Goal: Book appointment/travel/reservation

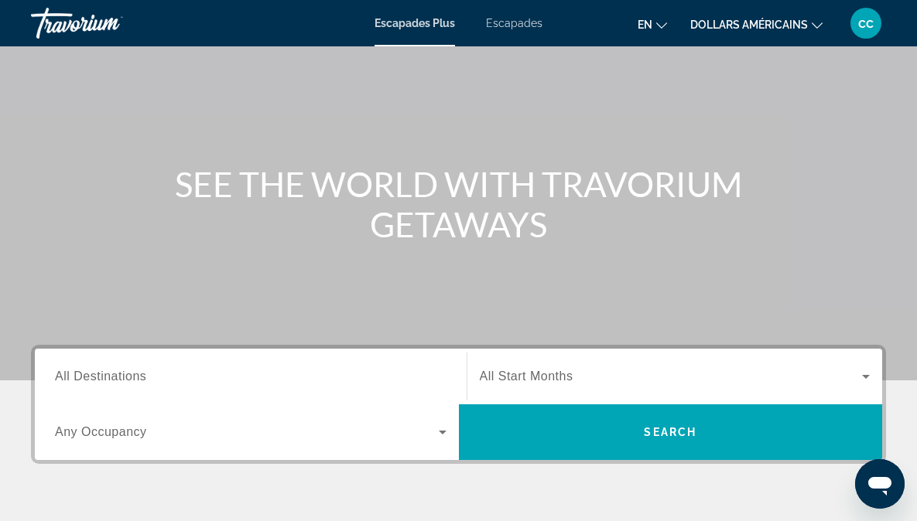
scroll to position [81, 0]
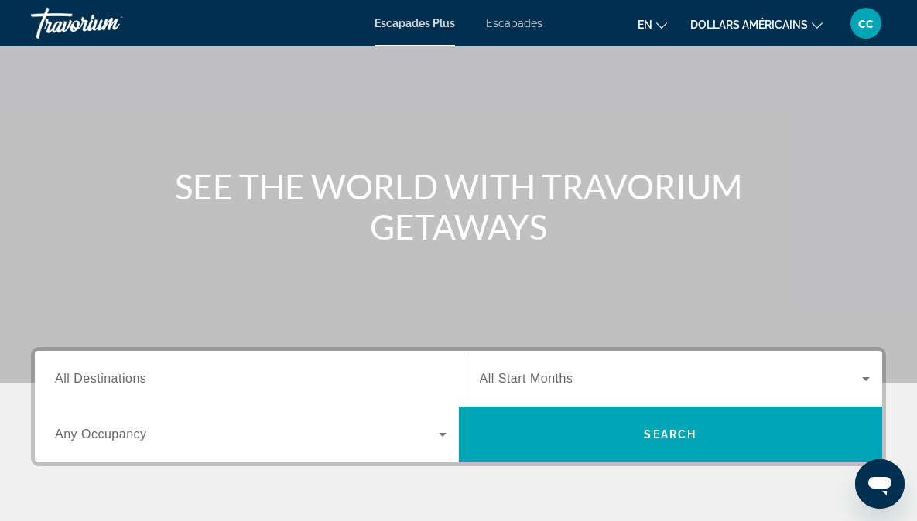
click at [108, 382] on span "All Destinations" at bounding box center [100, 378] width 91 height 13
click at [108, 382] on input "Destination All Destinations" at bounding box center [250, 379] width 391 height 19
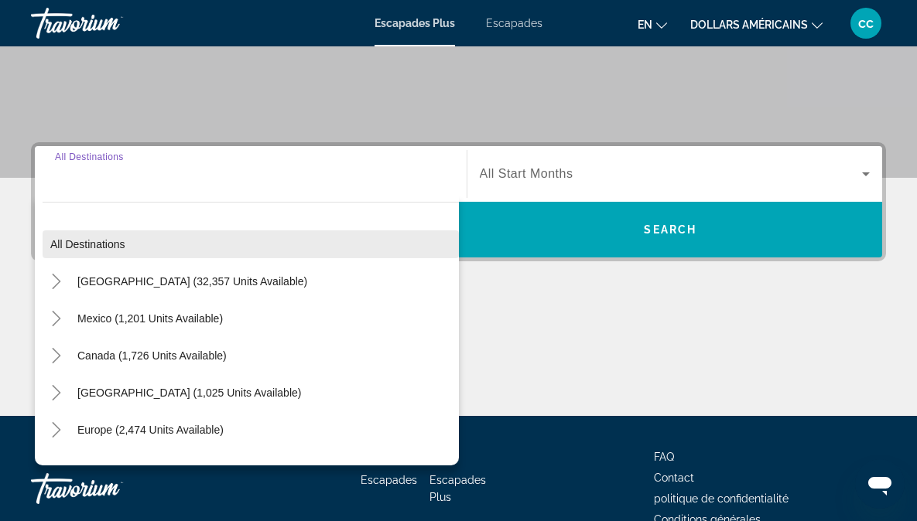
scroll to position [370, 0]
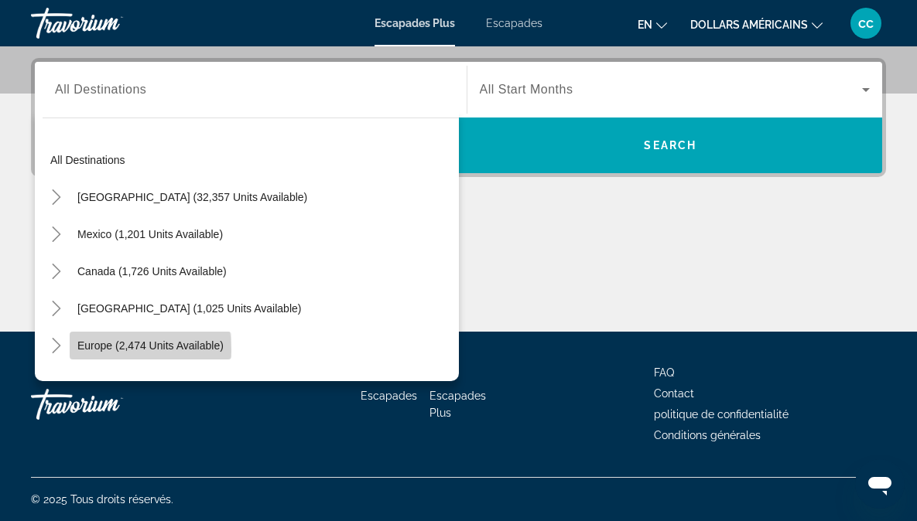
click at [103, 350] on span "Europe (2,474 units available)" at bounding box center [150, 346] width 146 height 12
type input "**********"
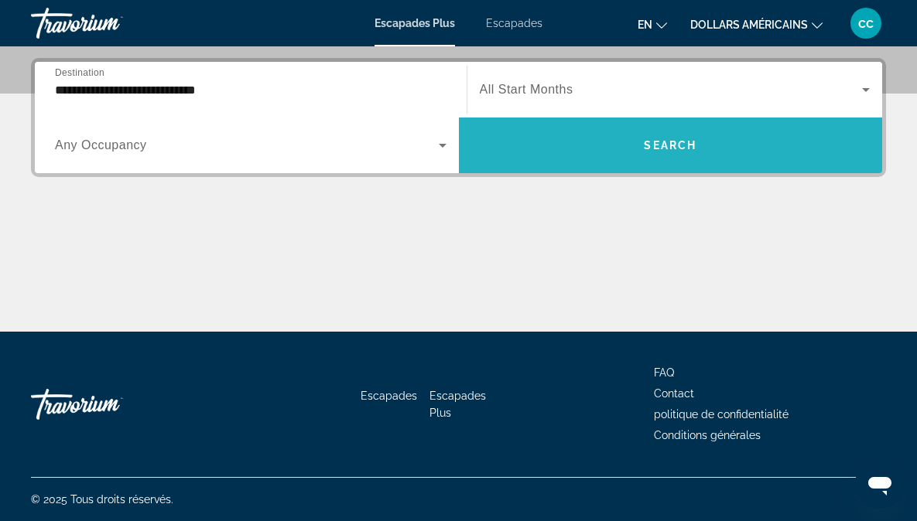
click at [661, 144] on span "Search" at bounding box center [670, 145] width 53 height 12
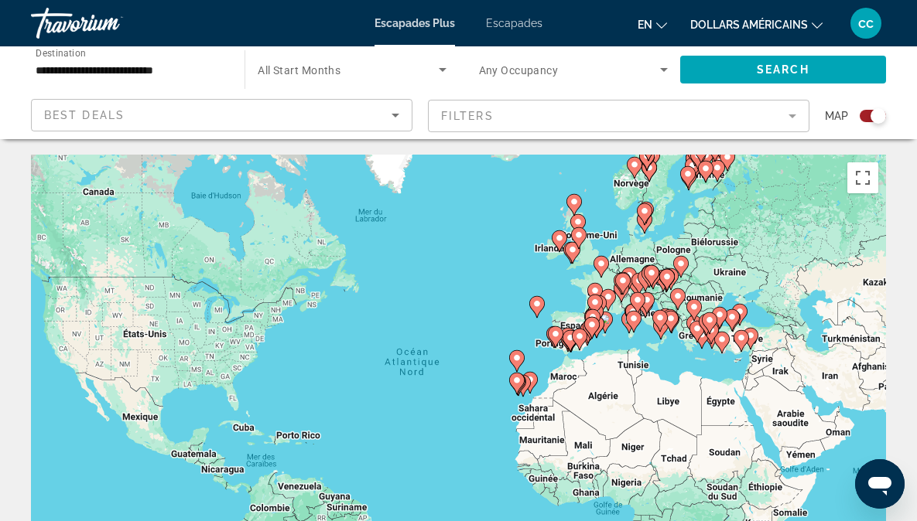
click at [696, 331] on image "Contenu principal" at bounding box center [696, 328] width 9 height 9
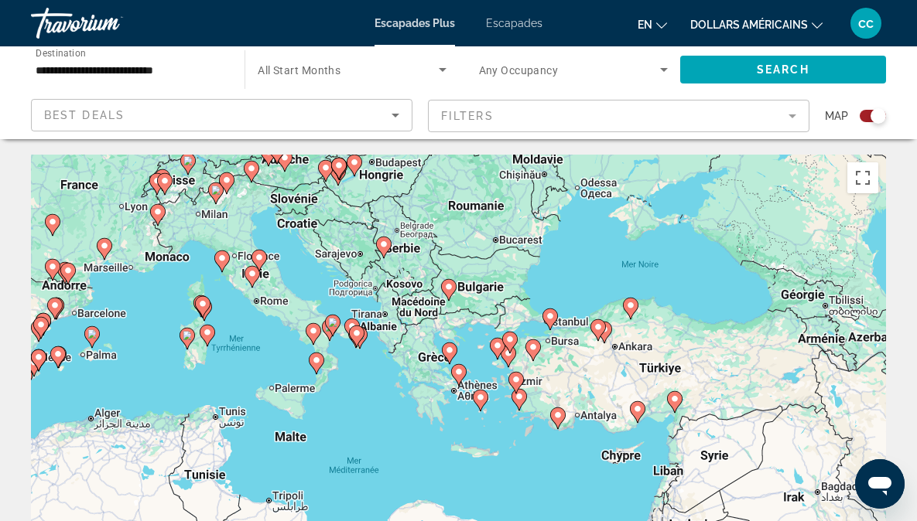
click at [459, 376] on image "Contenu principal" at bounding box center [458, 371] width 9 height 9
type input "**********"
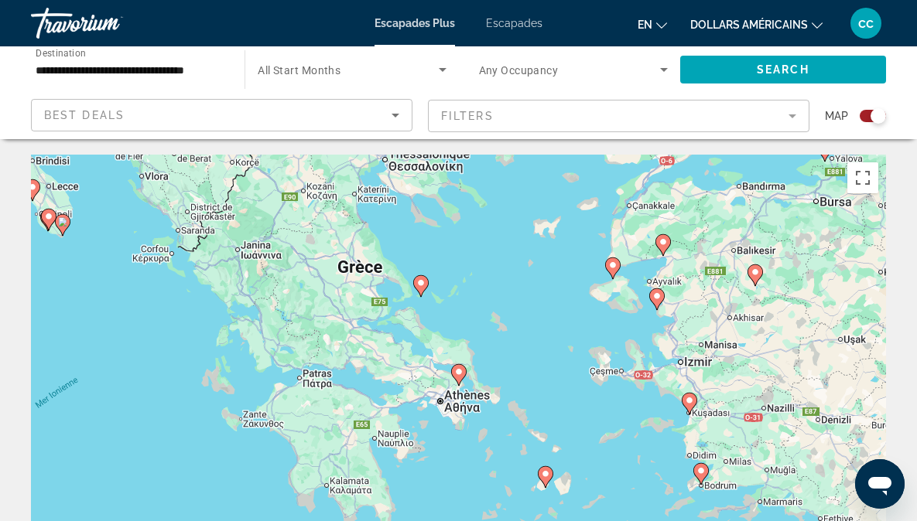
click at [423, 288] on icon "Contenu principal" at bounding box center [420, 286] width 14 height 20
click at [422, 285] on image "Contenu principal" at bounding box center [420, 282] width 9 height 9
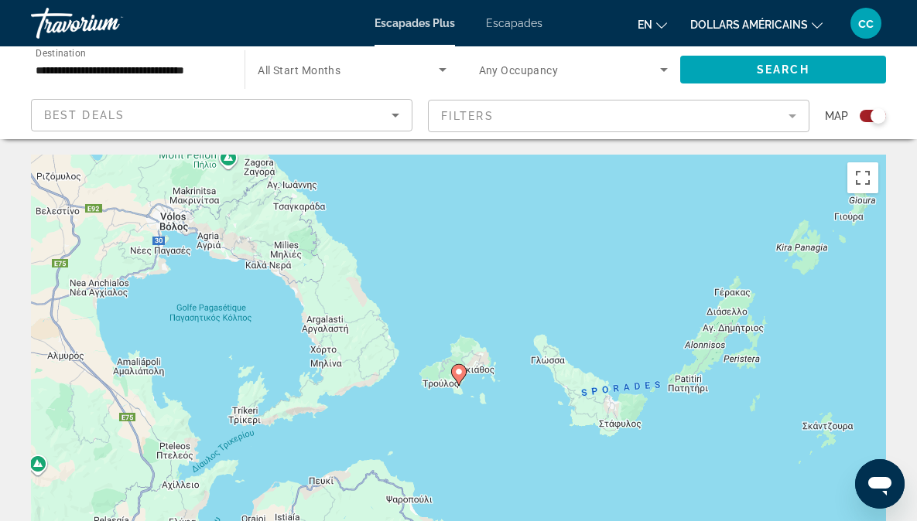
click at [459, 375] on image "Contenu principal" at bounding box center [458, 371] width 9 height 9
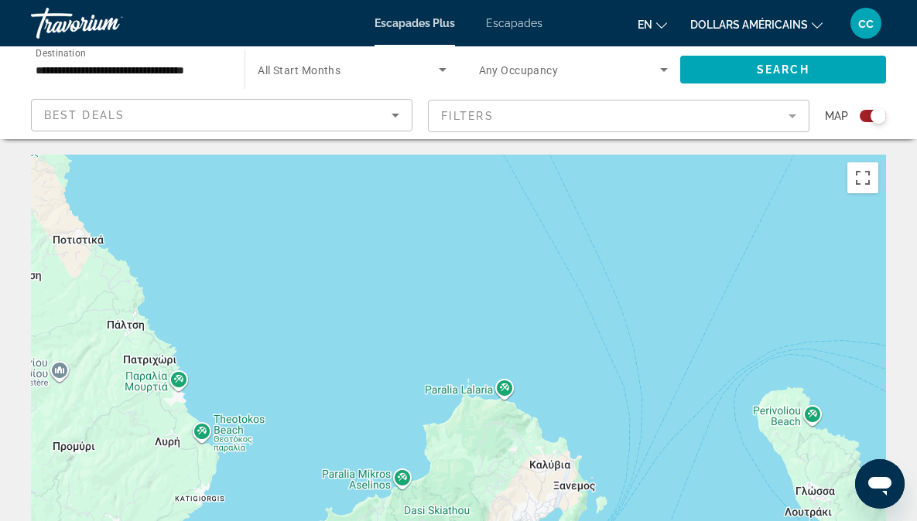
click at [540, 26] on font "Escapades" at bounding box center [514, 23] width 56 height 12
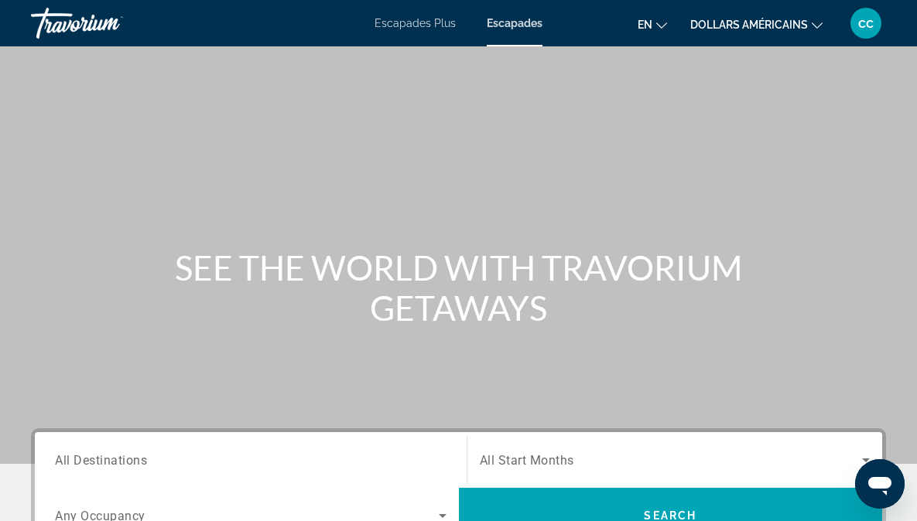
click at [661, 28] on icon "Changer de langue" at bounding box center [661, 25] width 11 height 6
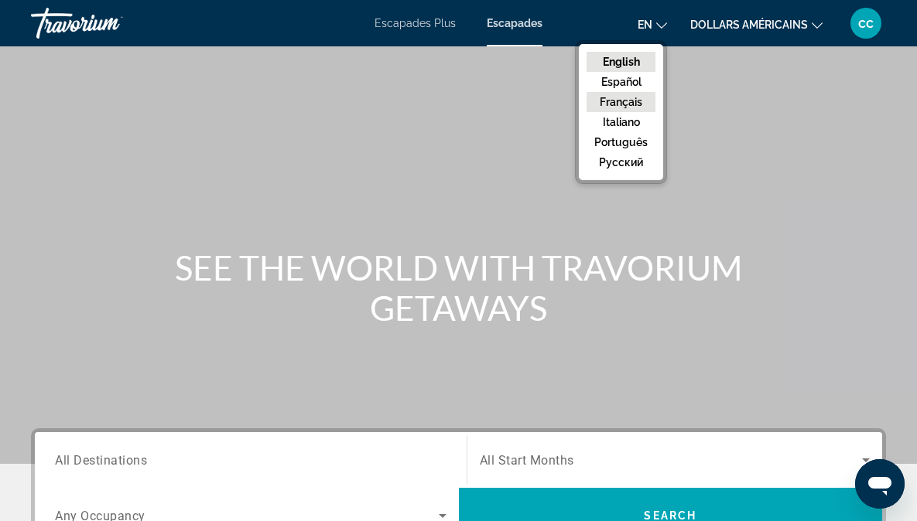
click at [624, 103] on button "Français" at bounding box center [620, 102] width 69 height 20
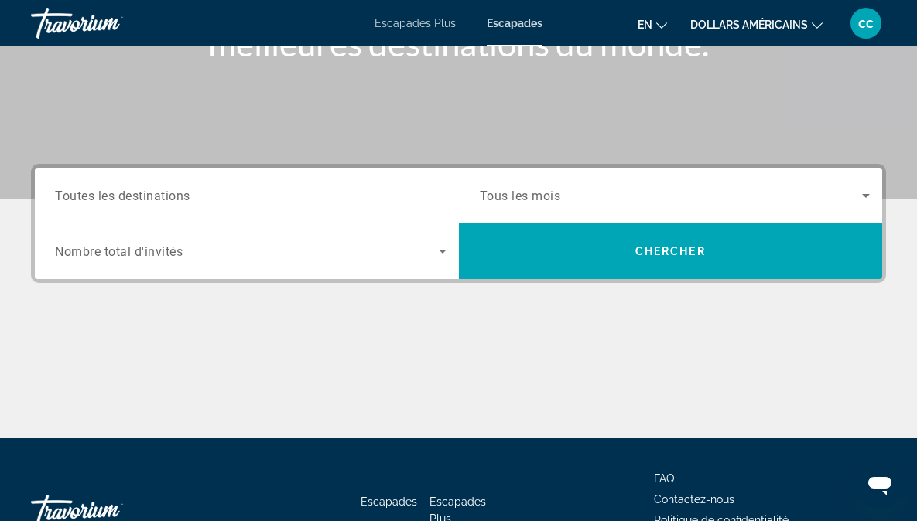
scroll to position [237, 0]
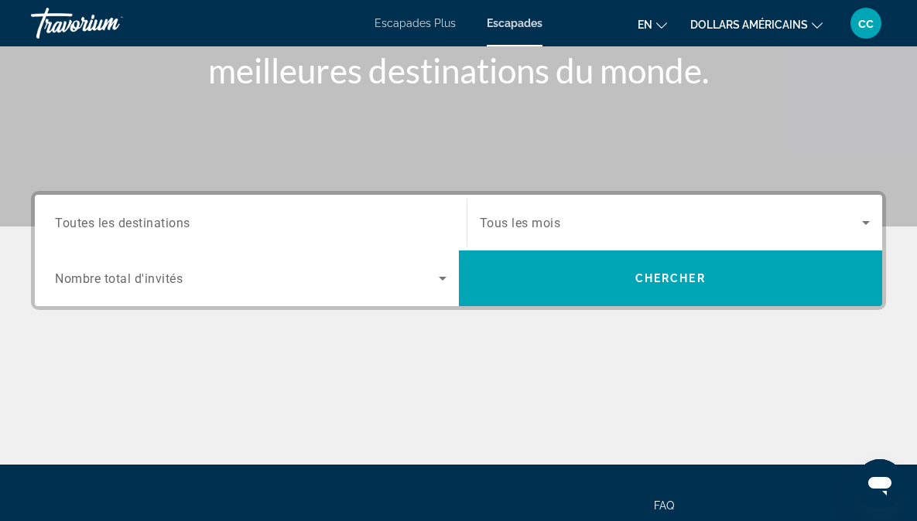
click at [226, 230] on input "Destination Toutes les destinations" at bounding box center [250, 223] width 391 height 19
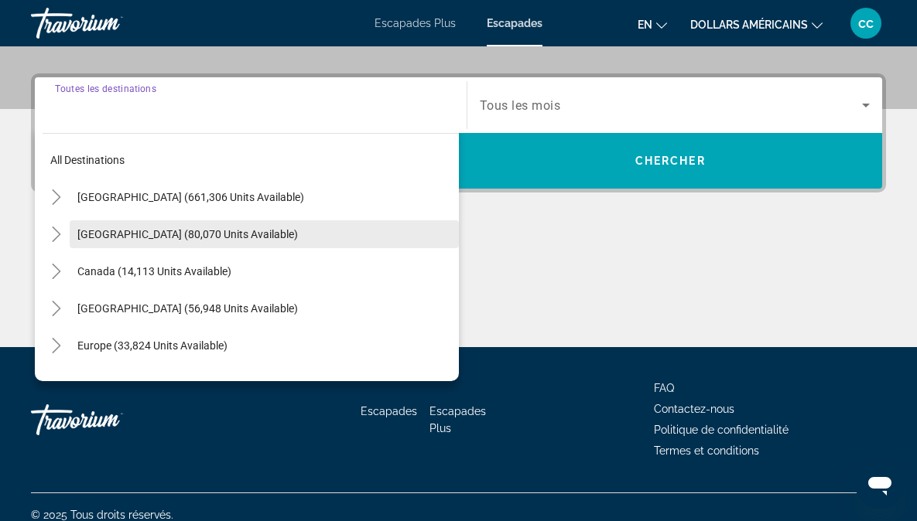
scroll to position [370, 0]
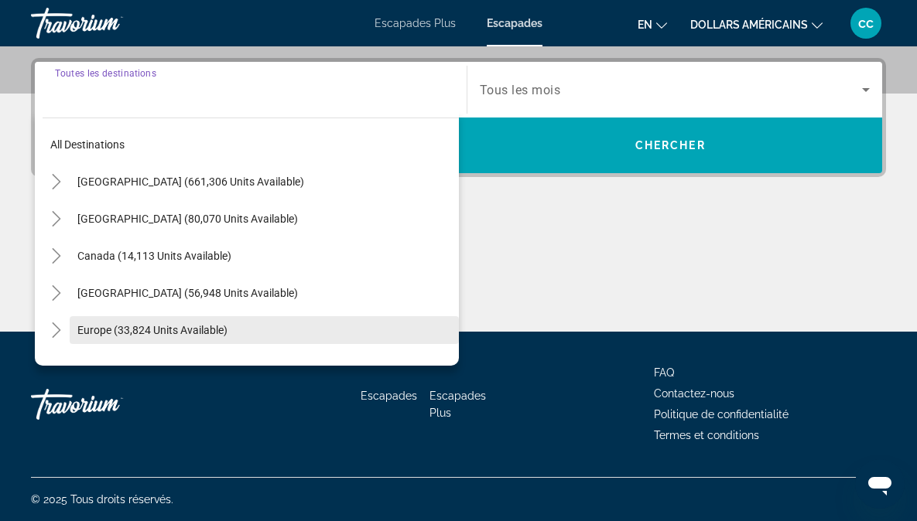
click at [196, 333] on span "Europe (33,824 units available)" at bounding box center [152, 330] width 150 height 12
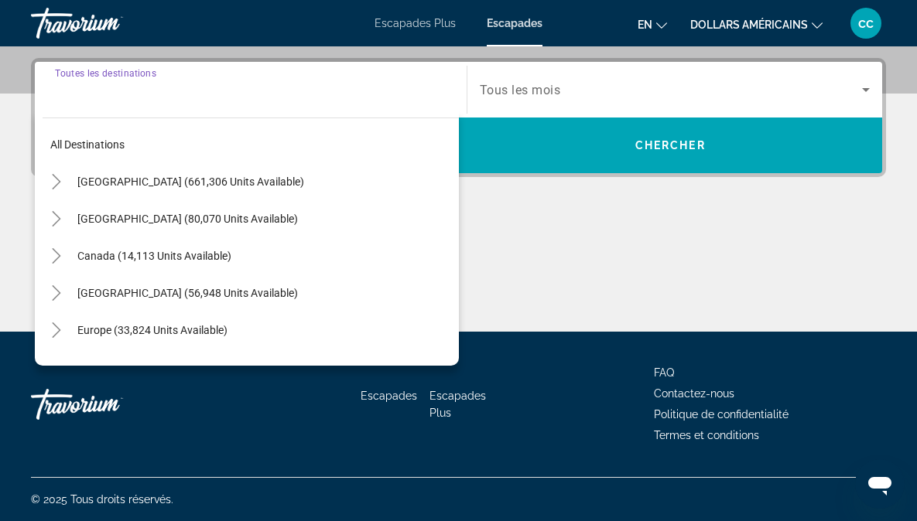
type input "**********"
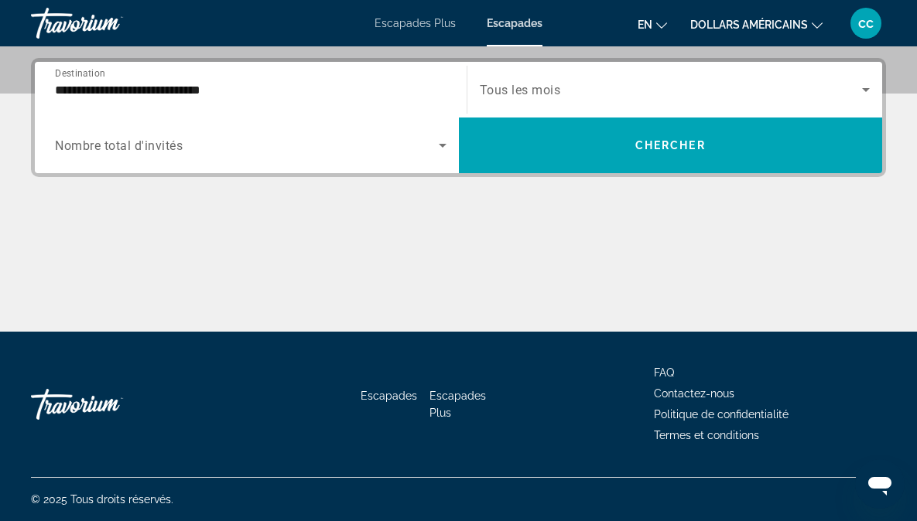
click at [298, 155] on div "Search widget" at bounding box center [250, 145] width 391 height 43
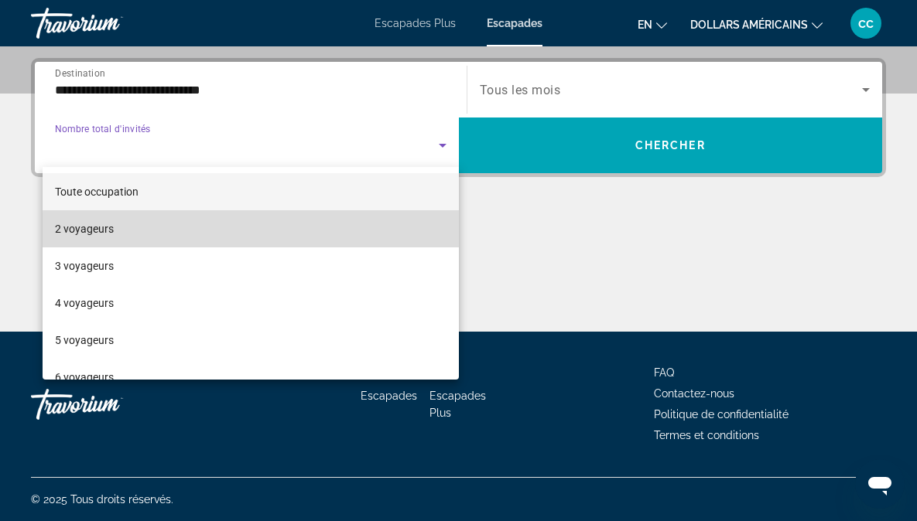
click at [290, 231] on mat-option "2 voyageurs" at bounding box center [251, 228] width 416 height 37
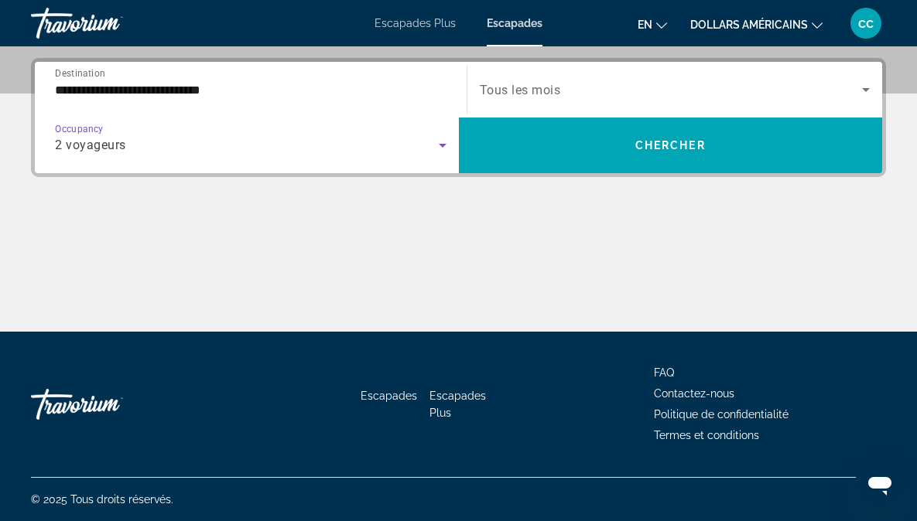
click at [606, 94] on span "Search widget" at bounding box center [671, 89] width 383 height 19
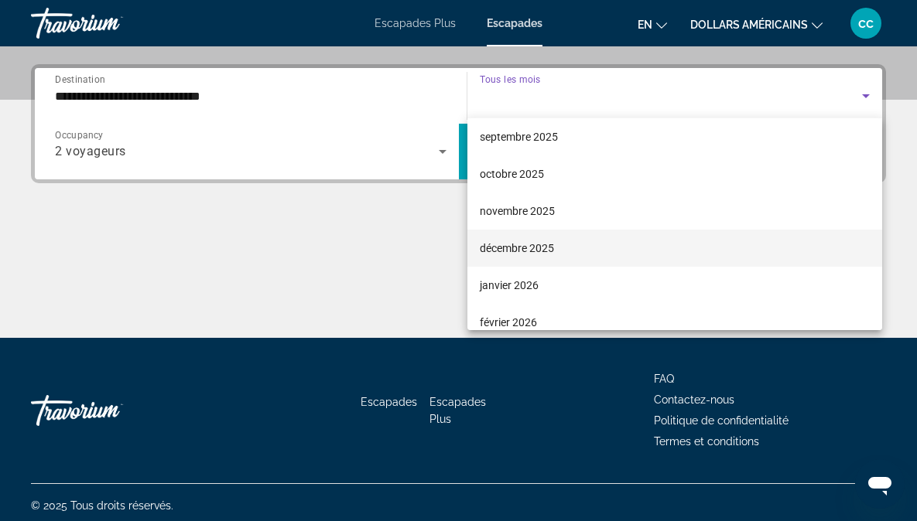
scroll to position [60, 0]
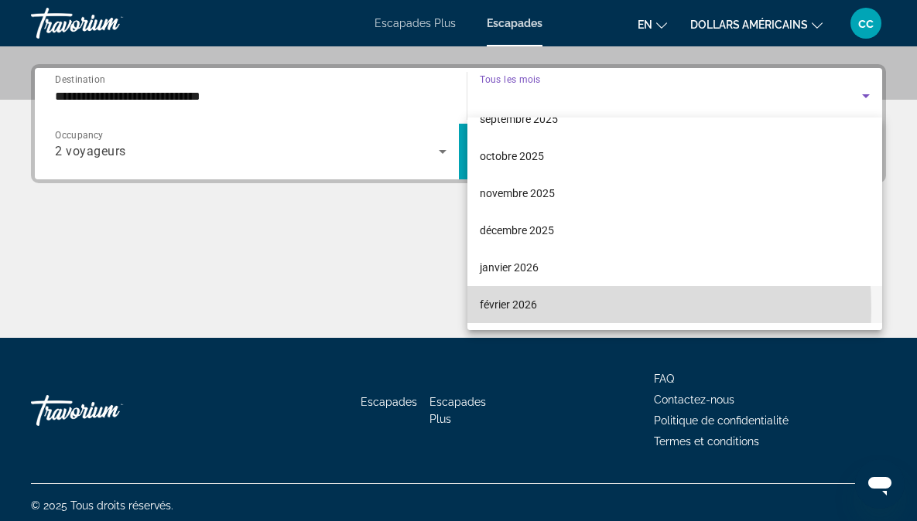
click at [521, 309] on font "février 2026" at bounding box center [508, 305] width 57 height 12
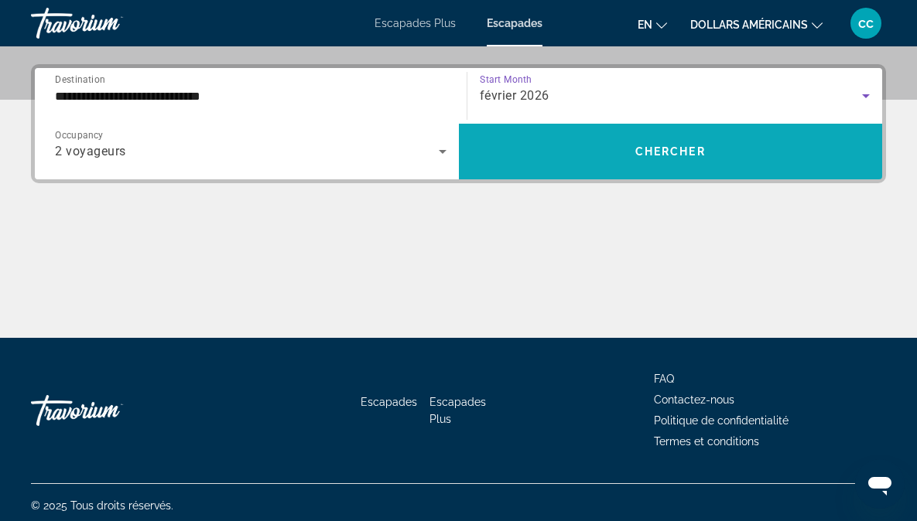
click at [682, 155] on span "Chercher" at bounding box center [670, 151] width 70 height 12
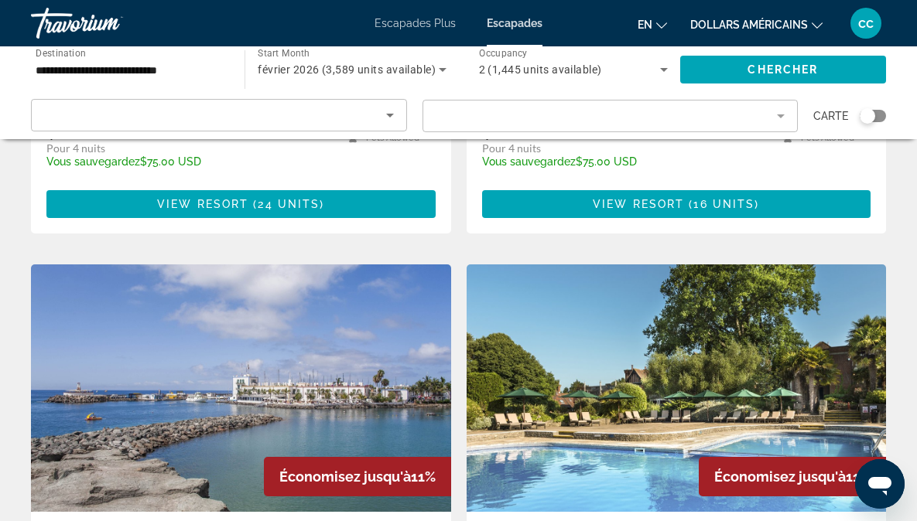
scroll to position [2125, 0]
